Goal: Register for event/course

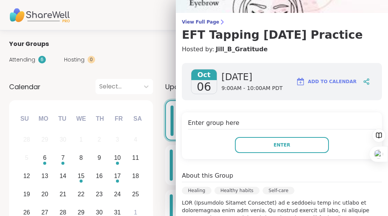
scroll to position [49, 0]
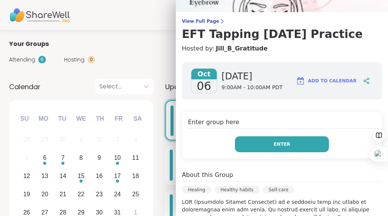
click at [261, 152] on button "Enter" at bounding box center [282, 144] width 94 height 16
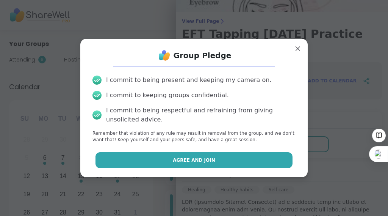
click at [253, 168] on button "Agree and Join" at bounding box center [195, 160] width 198 height 16
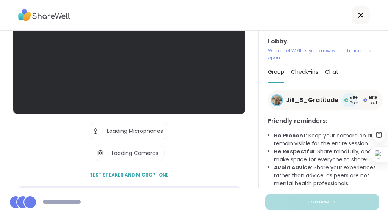
scroll to position [22, 0]
click at [306, 68] on span "Check-ins" at bounding box center [304, 72] width 27 height 8
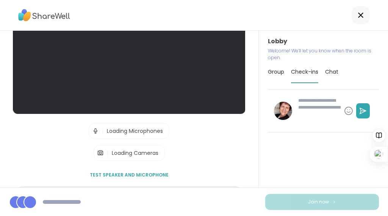
click at [306, 68] on span "Check-ins" at bounding box center [304, 72] width 27 height 8
click at [309, 68] on span "Check-ins" at bounding box center [304, 72] width 27 height 8
click at [310, 68] on span "Check-ins" at bounding box center [304, 72] width 27 height 8
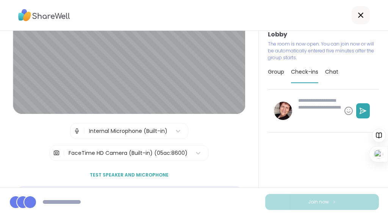
click at [310, 69] on span "Check-ins" at bounding box center [304, 72] width 27 height 8
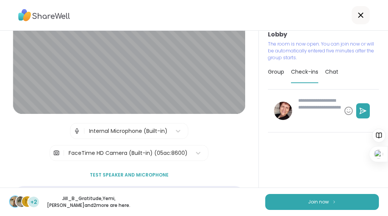
click at [310, 69] on span "Check-ins" at bounding box center [304, 72] width 27 height 8
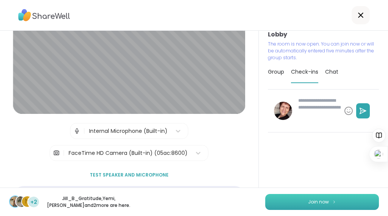
click at [319, 198] on span "Join now" at bounding box center [318, 201] width 21 height 7
type textarea "*"
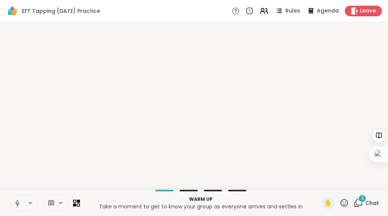
click at [325, 198] on span "✋" at bounding box center [329, 202] width 8 height 9
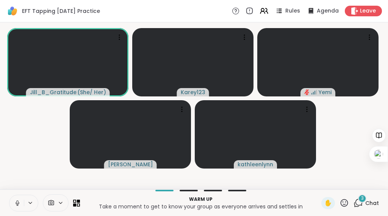
click at [329, 151] on video-player-container "Jill_B_Gratitude ( She/ Her ) Karey123 Yemi Nigel kathleenlynn" at bounding box center [194, 105] width 379 height 161
click at [330, 152] on video-player-container "Jill_B_Gratitude ( She/ Her ) Karey123 Yemi Nigel kathleenlynn" at bounding box center [194, 105] width 379 height 161
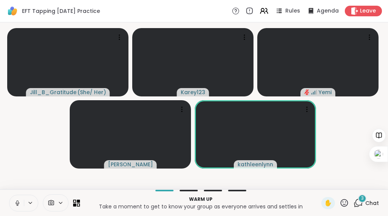
click at [330, 140] on video-player-container "Jill_B_Gratitude ( She/ Her ) Karey123 Yemi Nigel kathleenlynn" at bounding box center [194, 105] width 379 height 161
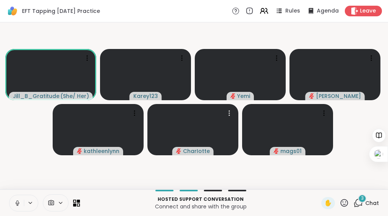
click at [340, 198] on icon at bounding box center [344, 202] width 9 height 9
click at [374, 100] on video at bounding box center [335, 74] width 91 height 51
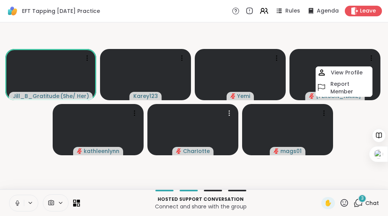
click at [357, 199] on icon at bounding box center [359, 202] width 7 height 7
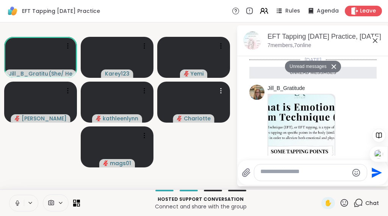
scroll to position [526, 0]
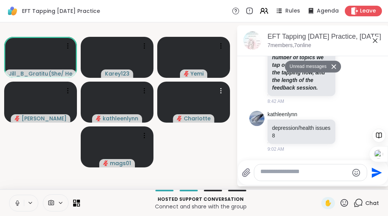
click at [267, 170] on textarea "Type your message" at bounding box center [305, 172] width 88 height 9
click at [265, 168] on textarea "Type your message" at bounding box center [305, 172] width 88 height 9
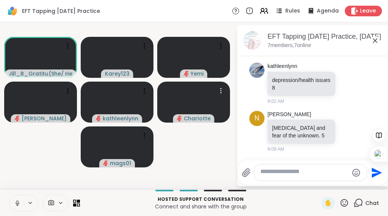
scroll to position [572, 0]
click at [258, 164] on div at bounding box center [310, 172] width 113 height 16
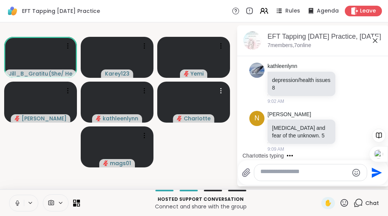
click at [261, 164] on div at bounding box center [310, 172] width 113 height 16
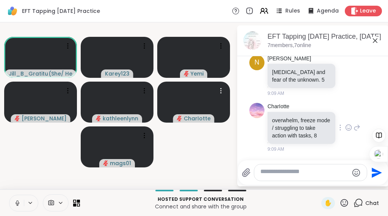
scroll to position [628, 0]
click at [266, 168] on textarea "Type your message" at bounding box center [305, 172] width 88 height 9
click at [268, 168] on textarea "**********" at bounding box center [305, 172] width 82 height 9
click at [330, 168] on textarea "**********" at bounding box center [305, 172] width 82 height 9
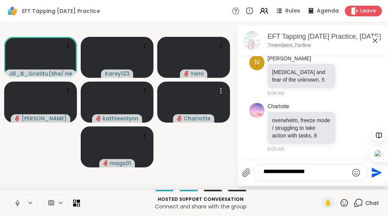
click at [330, 168] on textarea "**********" at bounding box center [305, 172] width 82 height 9
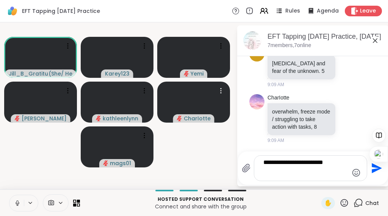
scroll to position [709, 0]
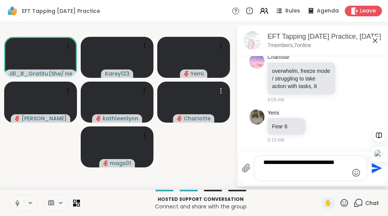
type textarea "**********"
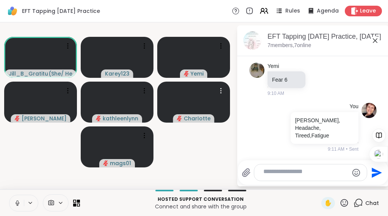
scroll to position [759, 0]
type textarea "*"
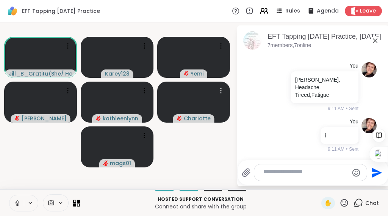
scroll to position [809, 0]
type textarea "*"
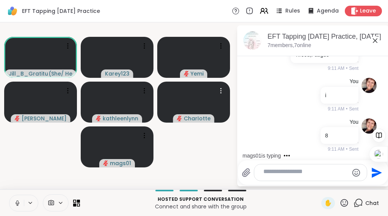
scroll to position [859, 0]
type textarea "*"
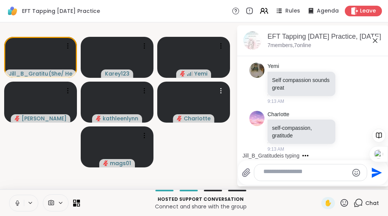
scroll to position [1291, 0]
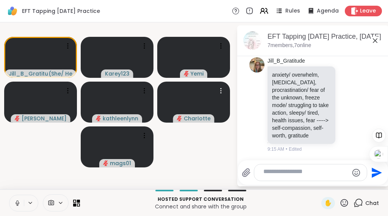
click at [21, 199] on icon at bounding box center [17, 202] width 7 height 7
click at [265, 157] on div at bounding box center [314, 159] width 149 height 5
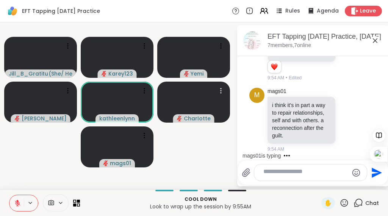
scroll to position [1481, 0]
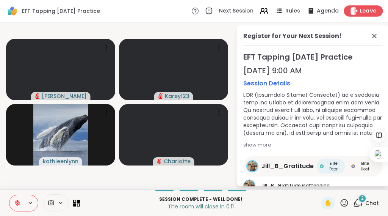
click at [360, 9] on span "Leave" at bounding box center [368, 11] width 17 height 8
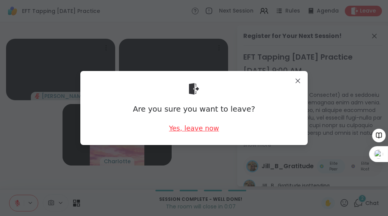
click at [201, 131] on div "Yes, leave now" at bounding box center [194, 127] width 50 height 9
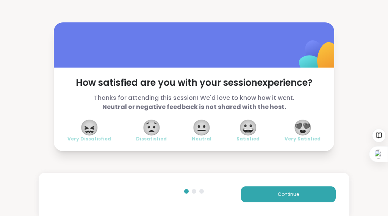
click at [297, 134] on span "😍" at bounding box center [303, 128] width 19 height 14
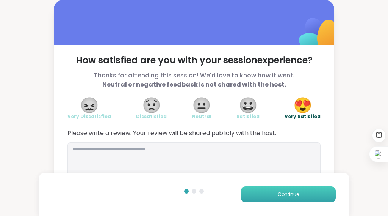
click at [280, 192] on span "Continue" at bounding box center [288, 194] width 21 height 7
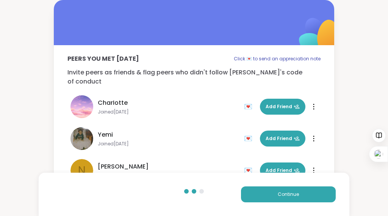
click at [316, 110] on div "CharIotte Joined Nov 2024 💌 Add Friend 💌 Add Friend" at bounding box center [194, 107] width 253 height 32
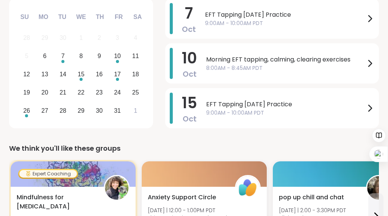
scroll to position [103, 0]
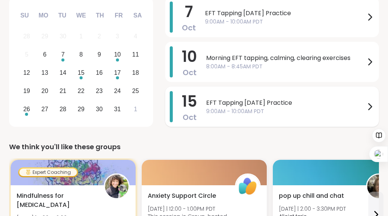
click at [227, 107] on span "EFT Tapping Wednesday Practice" at bounding box center [285, 102] width 159 height 9
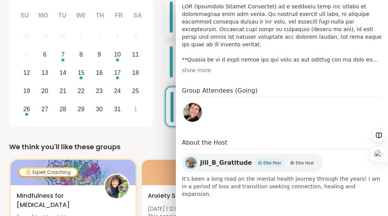
scroll to position [296, 0]
click at [232, 97] on h4 "Group Attendees (Going)" at bounding box center [282, 91] width 200 height 11
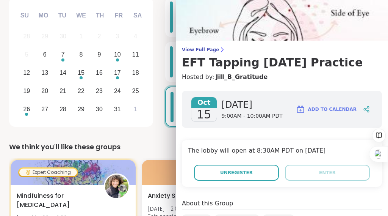
scroll to position [0, 0]
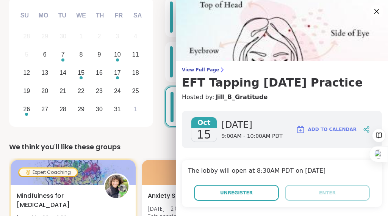
click at [260, 46] on img at bounding box center [282, 30] width 212 height 61
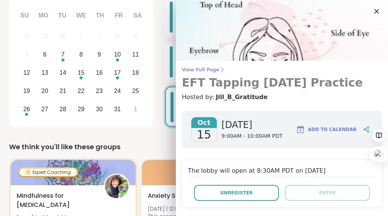
click at [260, 88] on h3 "EFT Tapping Wednesday Practice" at bounding box center [282, 83] width 200 height 14
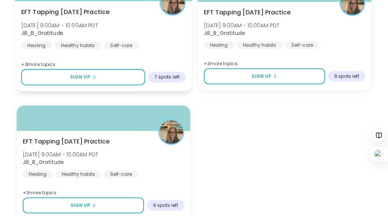
scroll to position [414, 0]
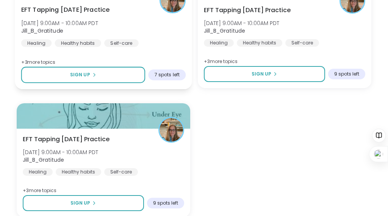
click at [107, 89] on div "EFT Tapping Wednesday Practice Wed, Oct 08 | 9:00AM - 10:00AM PDT Jill_B_Gratit…" at bounding box center [103, 44] width 177 height 90
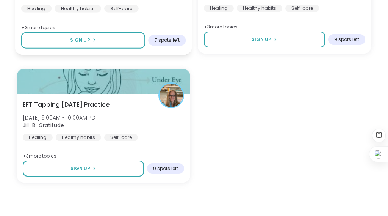
scroll to position [534, 0]
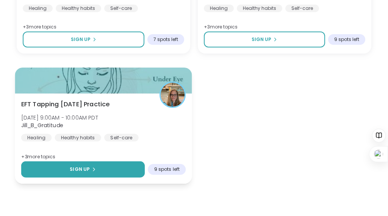
click at [115, 161] on button "Sign Up" at bounding box center [83, 169] width 124 height 16
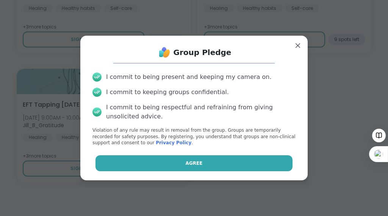
click at [189, 166] on span "Agree" at bounding box center [194, 163] width 17 height 7
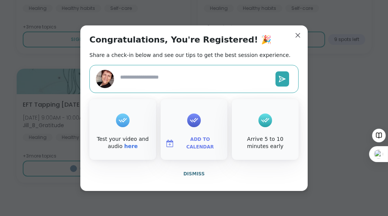
scroll to position [525, 0]
click at [283, 76] on button at bounding box center [283, 78] width 14 height 15
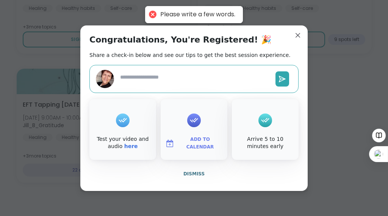
click at [182, 93] on div at bounding box center [194, 79] width 209 height 28
click at [171, 83] on textarea at bounding box center [194, 78] width 155 height 17
type textarea "*"
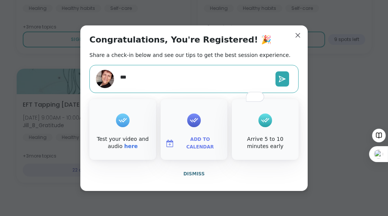
type textarea "****"
type textarea "*"
type textarea "*****"
type textarea "*"
type textarea "******"
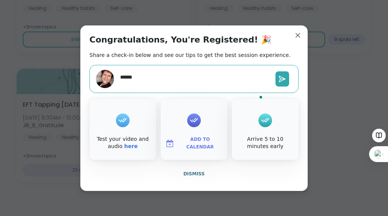
type textarea "*"
type textarea "********"
type textarea "*"
type textarea "*********"
type textarea "*"
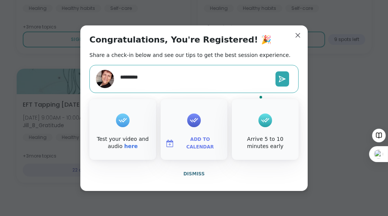
type textarea "**********"
type textarea "*"
type textarea "**********"
type textarea "*"
type textarea "**********"
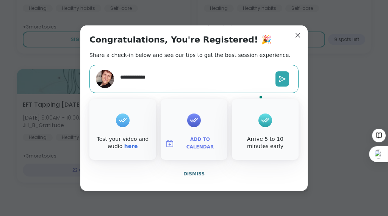
type textarea "*"
type textarea "**********"
type textarea "*"
type textarea "**********"
type textarea "*"
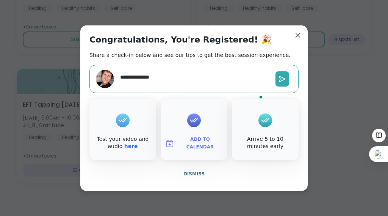
type textarea "**********"
type textarea "*"
type textarea "**********"
type textarea "*"
type textarea "**********"
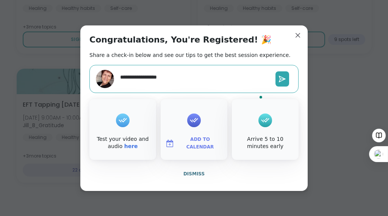
type textarea "*"
type textarea "**********"
click at [279, 77] on icon at bounding box center [283, 79] width 8 height 8
type textarea "*"
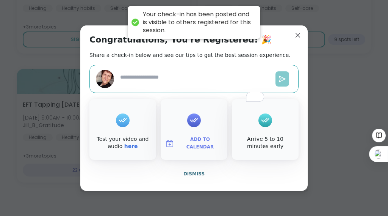
click at [279, 77] on icon at bounding box center [283, 79] width 8 height 8
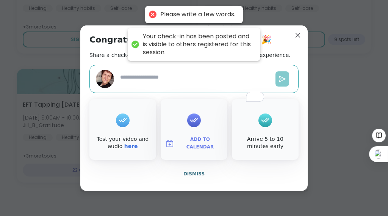
click at [279, 77] on icon at bounding box center [283, 79] width 8 height 8
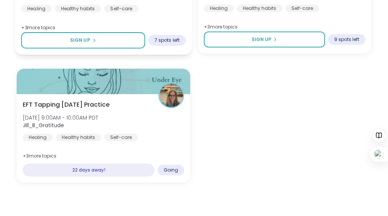
scroll to position [467, 0]
click at [170, 94] on div at bounding box center [104, 81] width 174 height 25
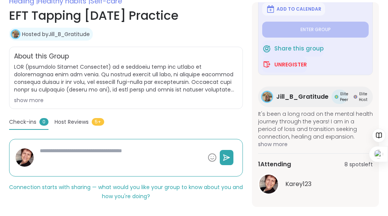
scroll to position [144, 0]
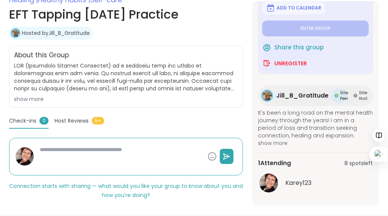
click at [276, 91] on span "Jill_B_Gratitude" at bounding box center [302, 95] width 52 height 9
type textarea "*"
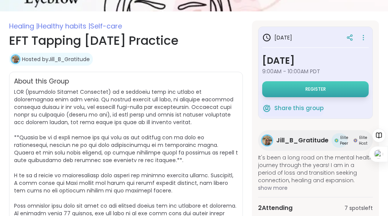
scroll to position [118, 0]
click at [270, 97] on button "Register" at bounding box center [315, 89] width 107 height 16
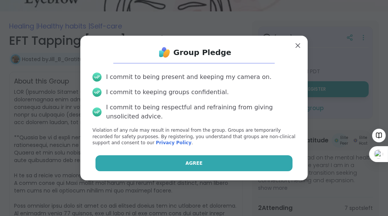
click at [180, 171] on button "Agree" at bounding box center [195, 163] width 198 height 16
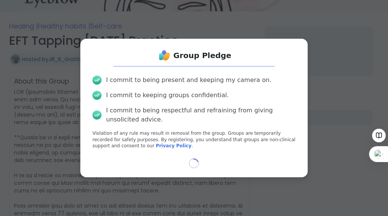
click at [180, 168] on div "Loading..." at bounding box center [193, 163] width 215 height 10
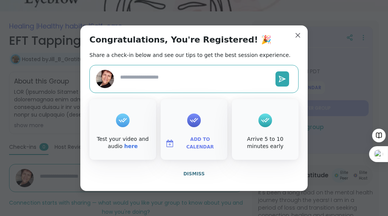
click at [195, 77] on textarea at bounding box center [194, 78] width 155 height 17
type textarea "*"
type textarea "**"
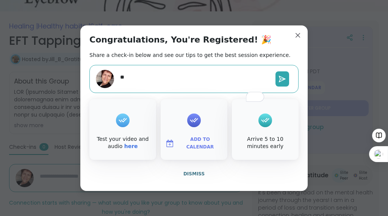
type textarea "*"
type textarea "***"
click at [280, 76] on icon at bounding box center [283, 79] width 6 height 6
type textarea "*"
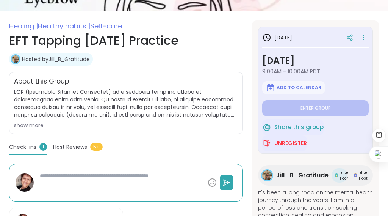
click at [206, 112] on div "About this Group show more" at bounding box center [126, 103] width 234 height 62
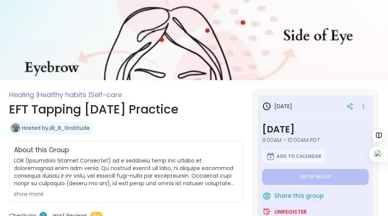
scroll to position [50, 0]
type textarea "*"
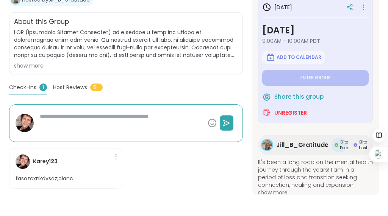
scroll to position [250, 0]
click at [143, 112] on textarea at bounding box center [121, 123] width 168 height 28
click at [143, 112] on textarea "To enrich screen reader interactions, please activate Accessibility in Grammarl…" at bounding box center [121, 123] width 168 height 28
click at [223, 119] on icon at bounding box center [227, 123] width 8 height 8
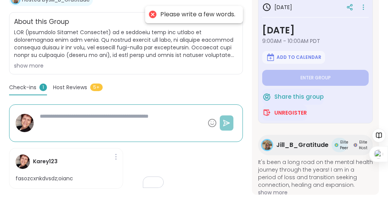
click at [223, 119] on icon at bounding box center [227, 123] width 8 height 8
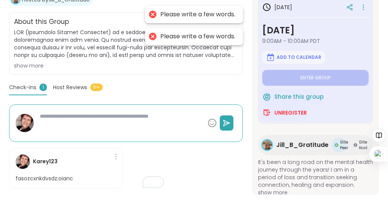
type textarea "*"
click at [52, 109] on textarea "To enrich screen reader interactions, please activate Accessibility in Grammarl…" at bounding box center [121, 123] width 168 height 28
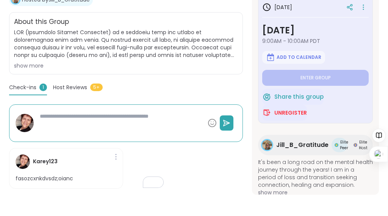
type textarea "*"
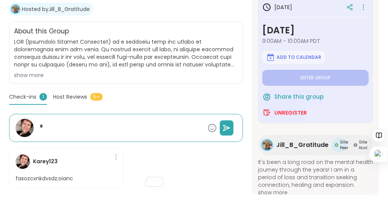
scroll to position [240, 0]
type textarea "**"
type textarea "*"
type textarea "***"
type textarea "*"
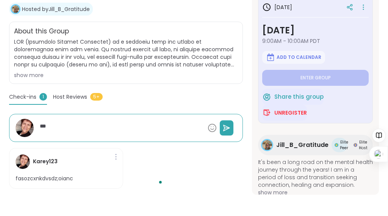
type textarea "****"
type textarea "*"
type textarea "****"
click at [223, 124] on icon at bounding box center [227, 128] width 8 height 8
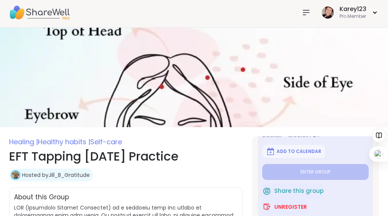
scroll to position [0, 0]
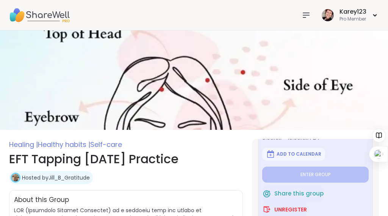
type textarea "*"
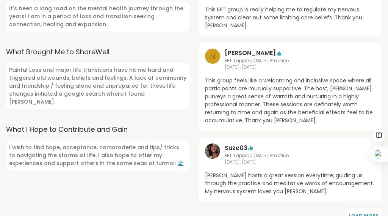
scroll to position [402, 0]
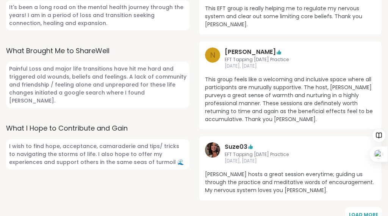
click at [80, 108] on span "Painful Loss and major life transitions have hit me hard and triggered old woun…" at bounding box center [98, 85] width 184 height 46
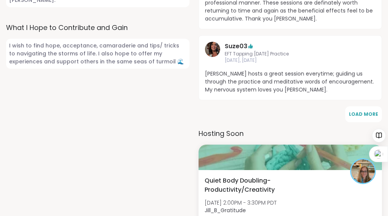
scroll to position [508, 0]
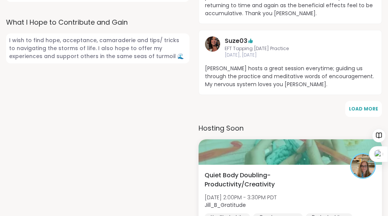
click at [110, 63] on span "I wish to find hope, acceptance, camaraderie and tips/ tricks to navigating the…" at bounding box center [98, 48] width 184 height 30
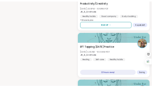
scroll to position [687, 0]
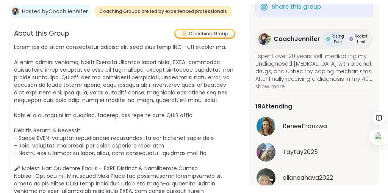
scroll to position [101, 0]
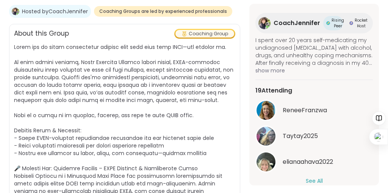
click at [364, 67] on span "I spent over 20 years self-medicating my undiagnosed [MEDICAL_DATA] with alcoho…" at bounding box center [315, 51] width 118 height 30
click at [259, 74] on span "show more" at bounding box center [315, 71] width 118 height 8
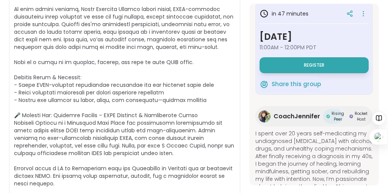
scroll to position [0, 0]
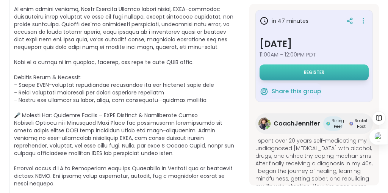
click at [304, 75] on span "Register" at bounding box center [314, 72] width 20 height 6
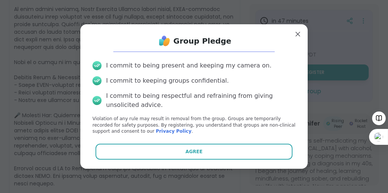
scroll to position [29, 0]
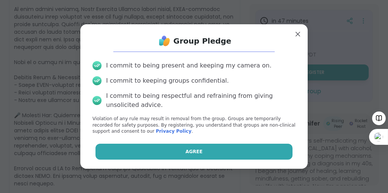
click at [220, 157] on button "Agree" at bounding box center [195, 152] width 198 height 16
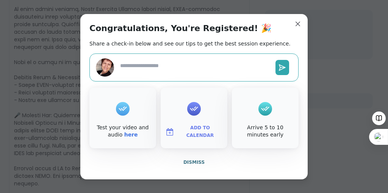
type textarea "*"
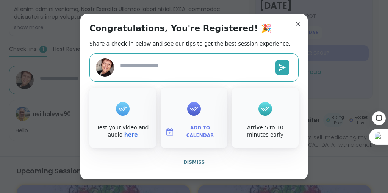
click at [177, 76] on textarea at bounding box center [194, 67] width 155 height 17
type textarea "*"
type textarea "***"
type textarea "*"
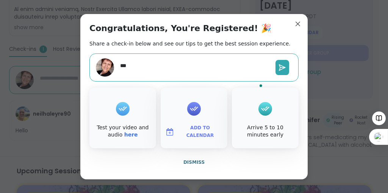
type textarea "****"
type textarea "*"
type textarea "****"
click at [279, 71] on icon at bounding box center [283, 68] width 8 height 8
type textarea "*"
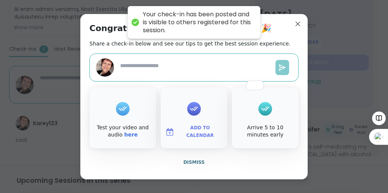
click at [279, 71] on icon at bounding box center [283, 68] width 8 height 8
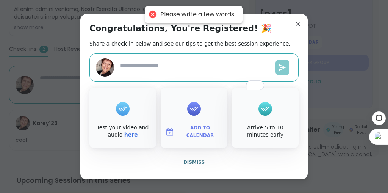
click at [279, 71] on icon at bounding box center [283, 68] width 8 height 8
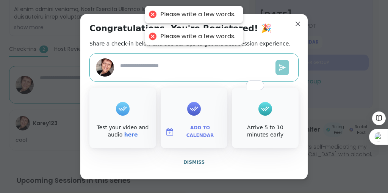
click at [153, 76] on textarea "To enrich screen reader interactions, please activate Accessibility in Grammarl…" at bounding box center [189, 67] width 144 height 17
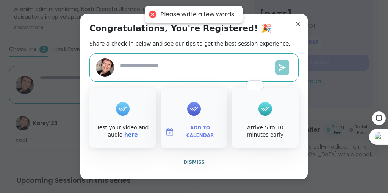
type textarea "*"
type textarea "**"
type textarea "*"
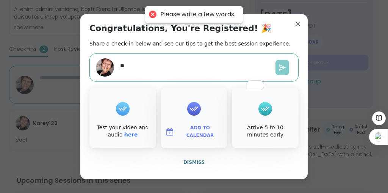
type textarea "***"
type textarea "*"
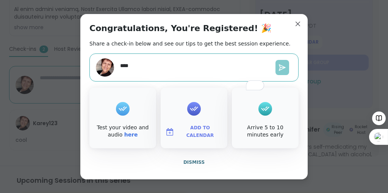
type textarea "****"
click at [279, 71] on icon at bounding box center [283, 68] width 8 height 8
type textarea "*"
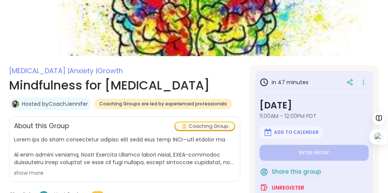
scroll to position [0, 0]
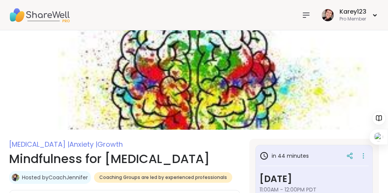
type textarea "*"
